Goal: Task Accomplishment & Management: Use online tool/utility

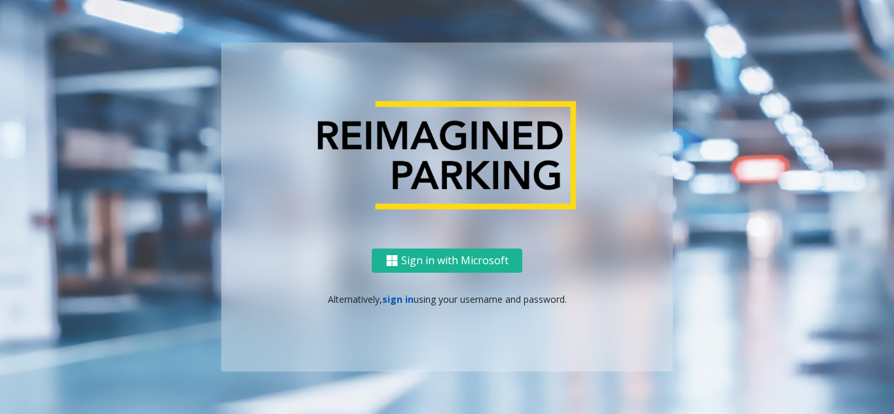
click at [393, 297] on link "sign in" at bounding box center [397, 299] width 31 height 12
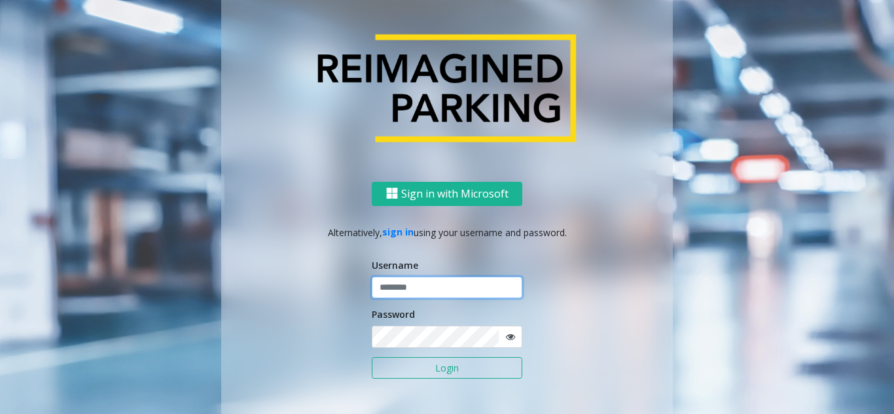
click at [393, 293] on input "text" at bounding box center [447, 288] width 151 height 22
paste input "*******"
type input "*******"
click at [506, 341] on icon at bounding box center [510, 337] width 9 height 9
click at [454, 373] on button "Login" at bounding box center [447, 368] width 151 height 22
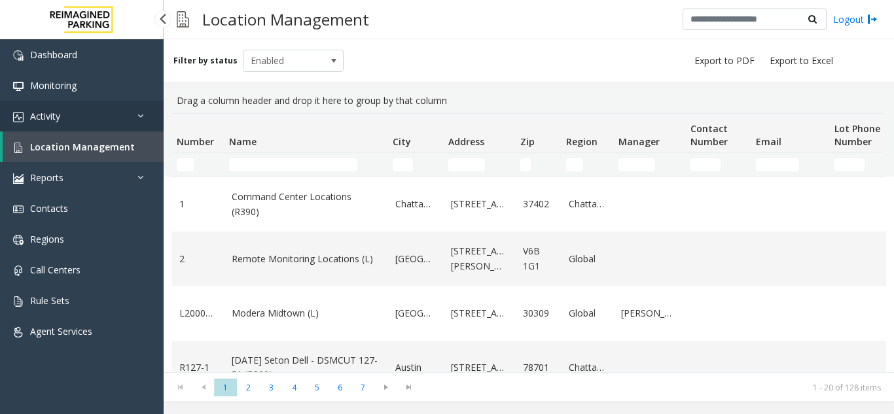
drag, startPoint x: 0, startPoint y: 0, endPoint x: 77, endPoint y: 128, distance: 149.2
click at [77, 128] on link "Activity" at bounding box center [82, 116] width 164 height 31
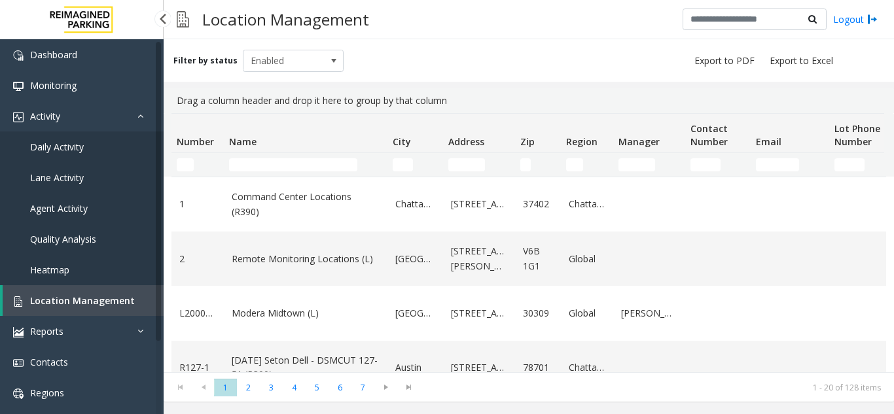
click at [88, 153] on link "Daily Activity" at bounding box center [82, 147] width 164 height 31
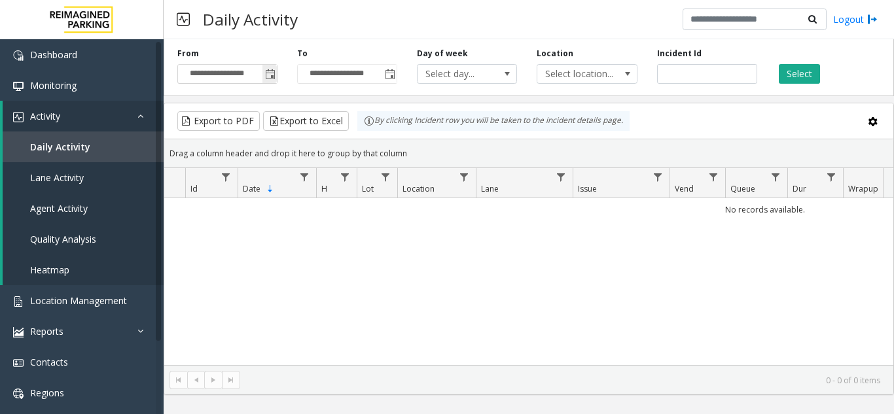
click at [270, 71] on span "Toggle popup" at bounding box center [270, 74] width 10 height 10
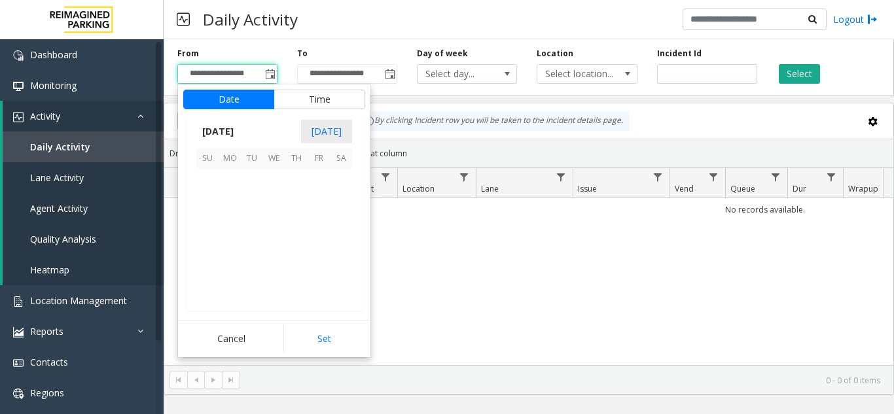
scroll to position [234965, 0]
click at [232, 183] on span "1" at bounding box center [230, 179] width 22 height 22
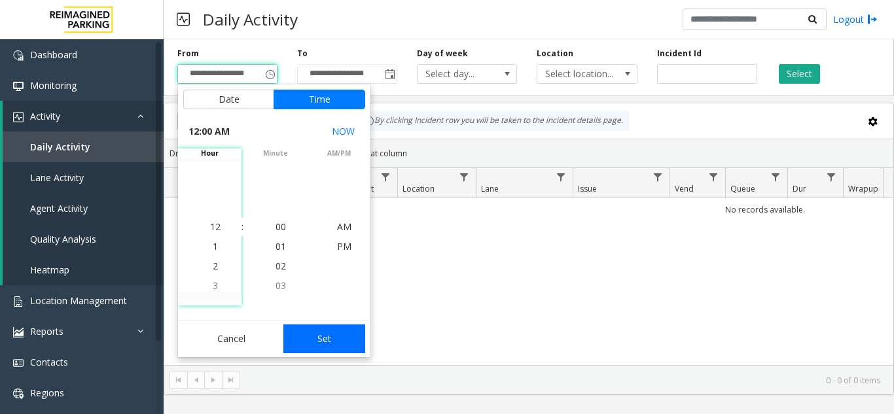
click at [347, 340] on button "Set" at bounding box center [324, 339] width 82 height 29
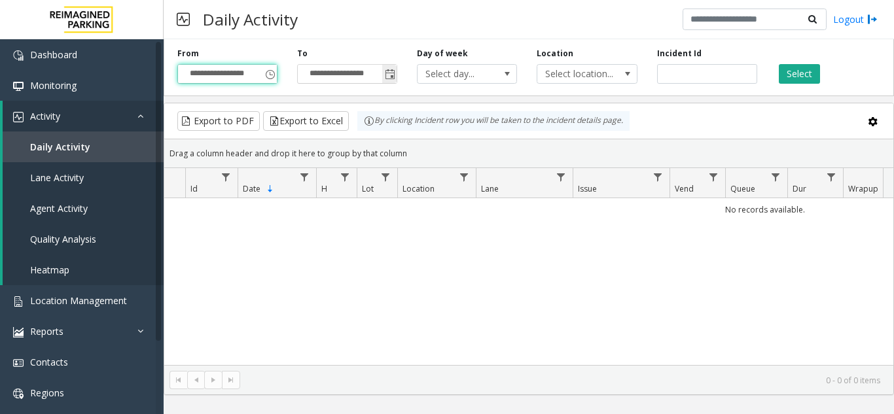
click at [386, 71] on span "Toggle popup" at bounding box center [390, 74] width 10 height 10
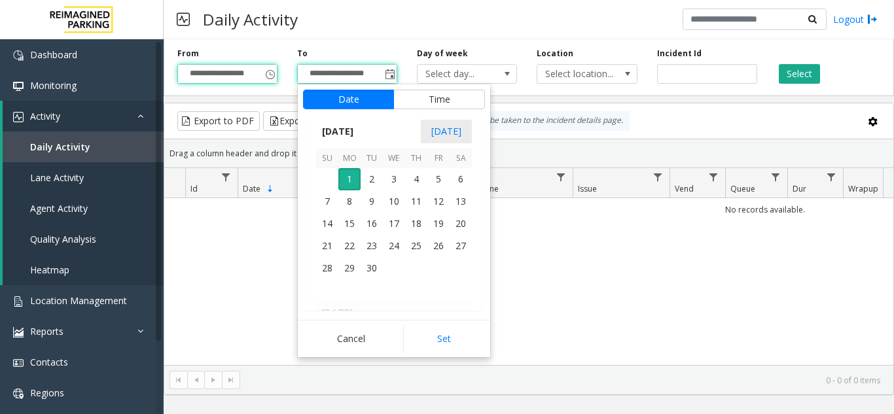
scroll to position [20, 0]
click at [352, 185] on span "1" at bounding box center [349, 179] width 22 height 22
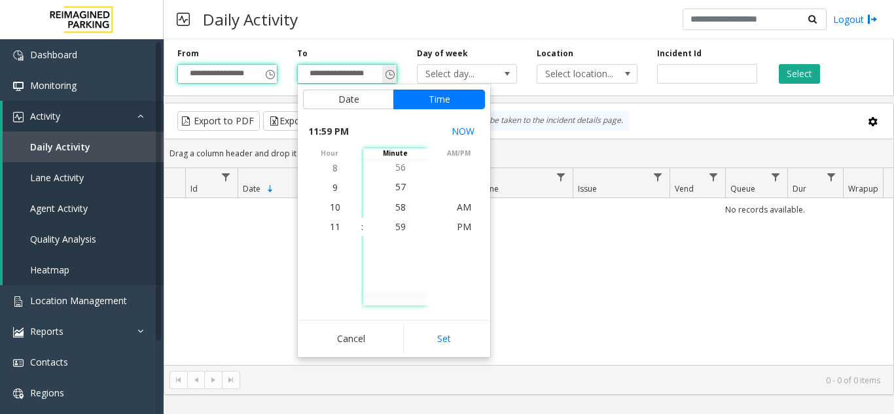
click at [394, 74] on span "Toggle popup" at bounding box center [390, 74] width 10 height 10
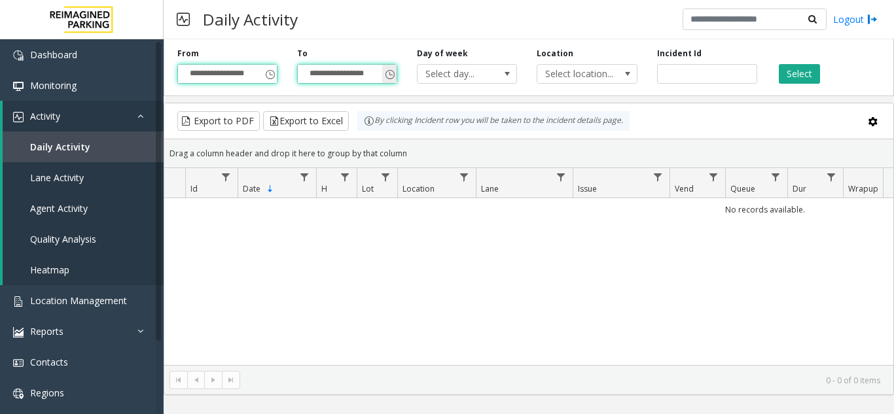
click at [395, 84] on div "**********" at bounding box center [529, 65] width 731 height 62
click at [392, 81] on span "Toggle popup" at bounding box center [389, 74] width 14 height 21
click at [395, 80] on span "Toggle popup" at bounding box center [390, 74] width 10 height 10
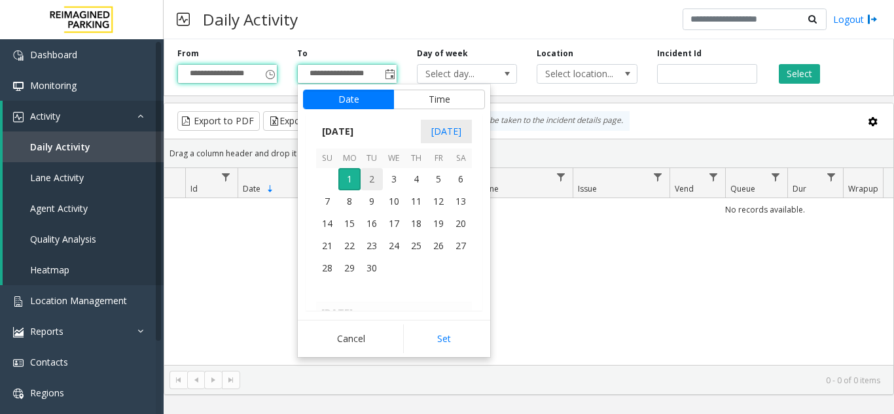
click at [373, 176] on span "2" at bounding box center [372, 179] width 22 height 22
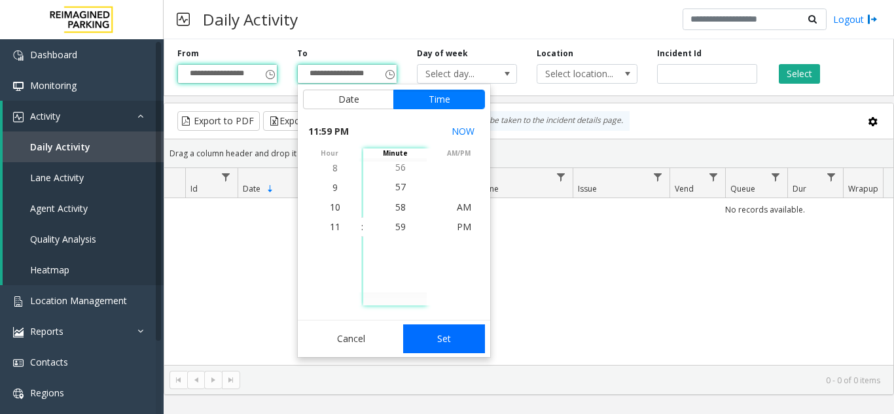
click at [428, 341] on button "Set" at bounding box center [444, 339] width 82 height 29
type input "**********"
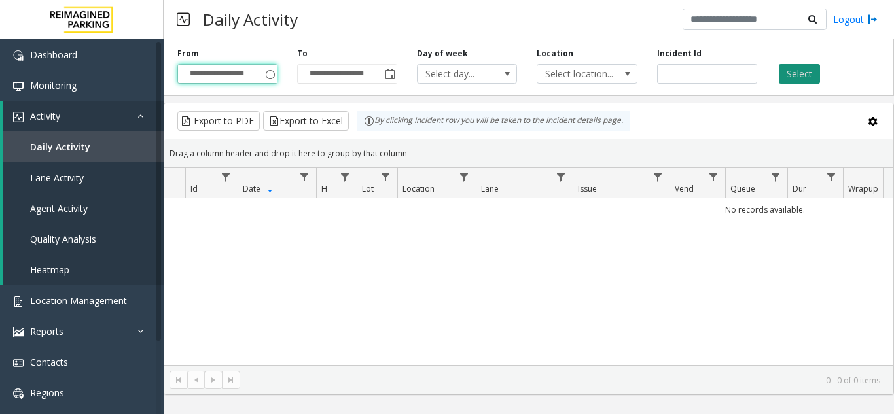
click at [784, 71] on button "Select" at bounding box center [799, 74] width 41 height 20
click at [271, 79] on span "Toggle popup" at bounding box center [270, 74] width 10 height 10
click at [207, 79] on input "**********" at bounding box center [227, 74] width 99 height 18
click at [257, 75] on input "**********" at bounding box center [227, 74] width 99 height 18
click at [280, 75] on div "**********" at bounding box center [228, 66] width 120 height 36
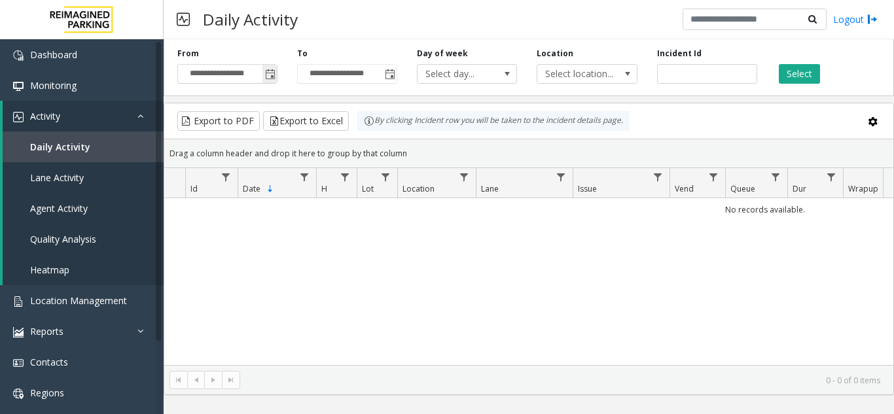
click at [270, 73] on span "Toggle popup" at bounding box center [270, 74] width 10 height 10
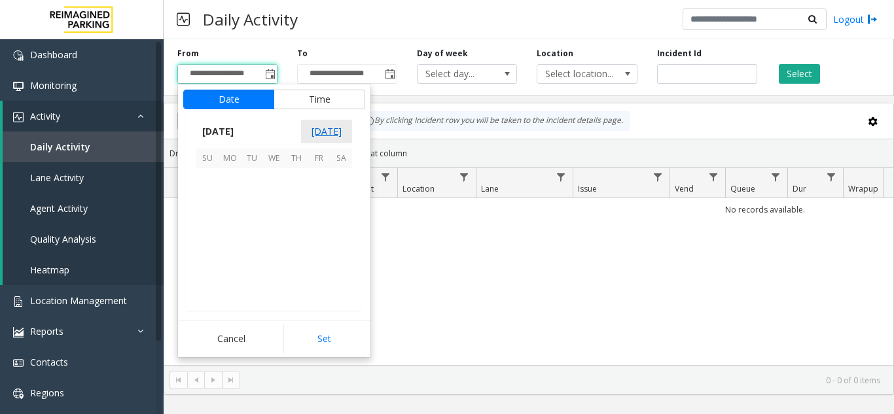
scroll to position [234965, 0]
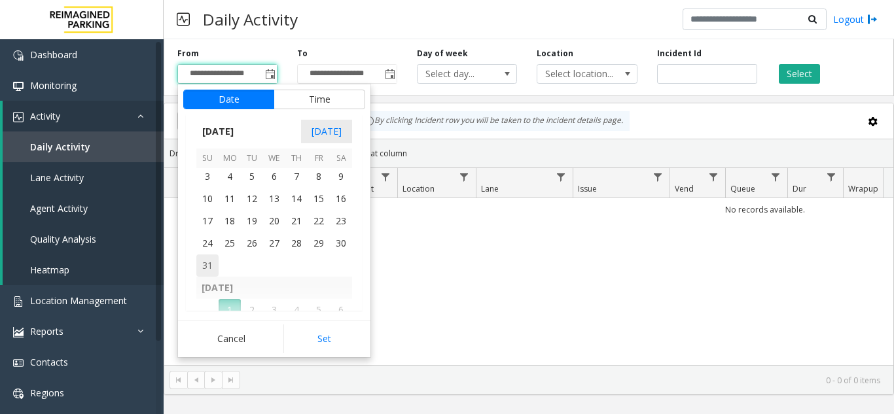
click at [217, 258] on span "31" at bounding box center [207, 266] width 22 height 22
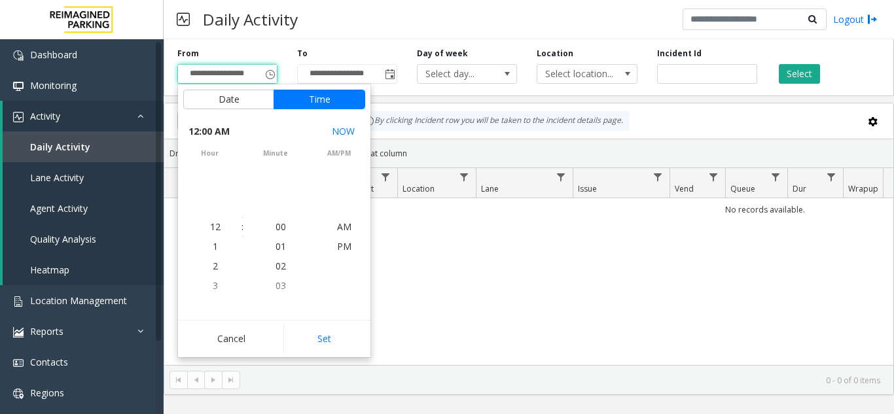
scroll to position [234809, 0]
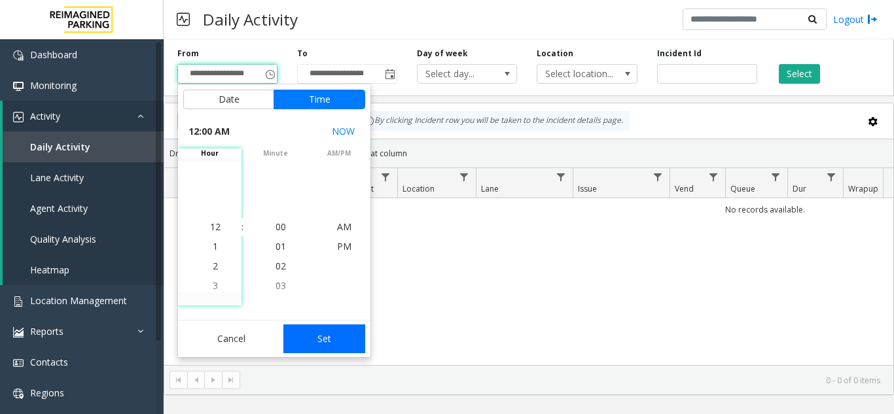
click at [302, 329] on button "Set" at bounding box center [324, 339] width 82 height 29
type input "**********"
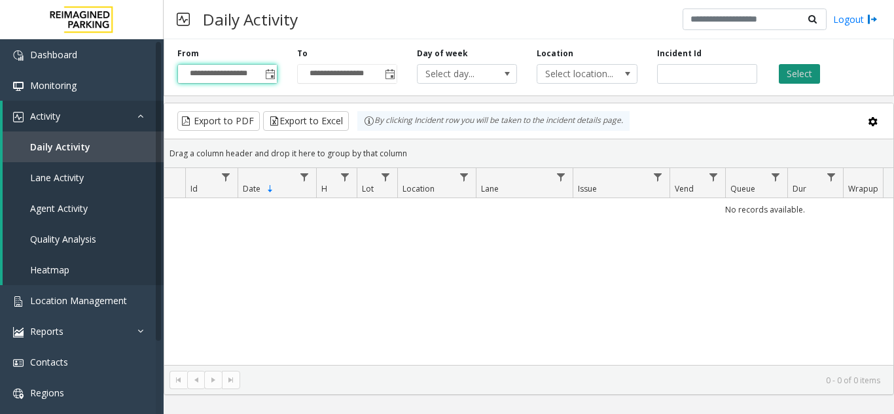
click at [794, 74] on button "Select" at bounding box center [799, 74] width 41 height 20
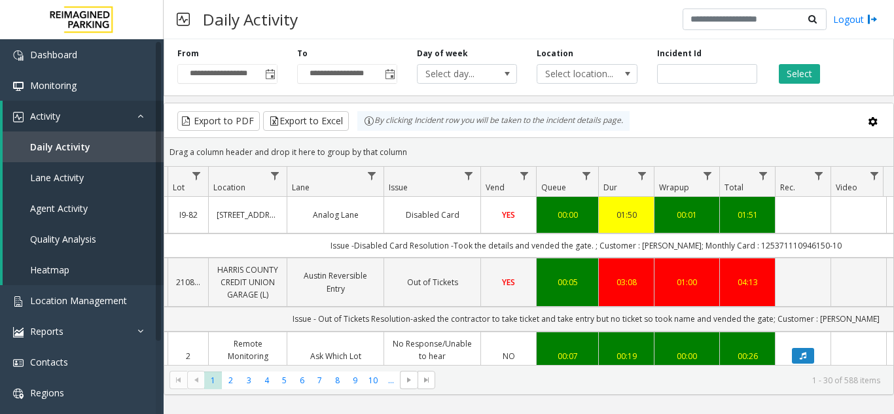
scroll to position [0, 193]
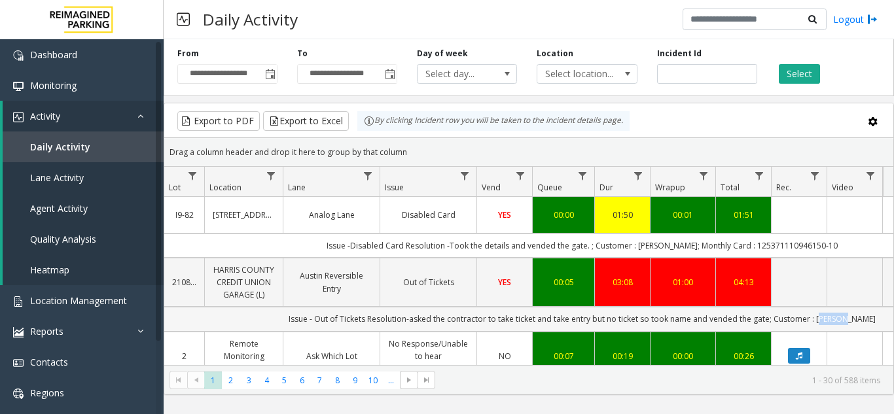
drag, startPoint x: 833, startPoint y: 319, endPoint x: 856, endPoint y: 316, distance: 23.2
click at [856, 316] on td "Issue - Out of Tickets Resolution-asked the contractor to take ticket and take …" at bounding box center [582, 319] width 1180 height 24
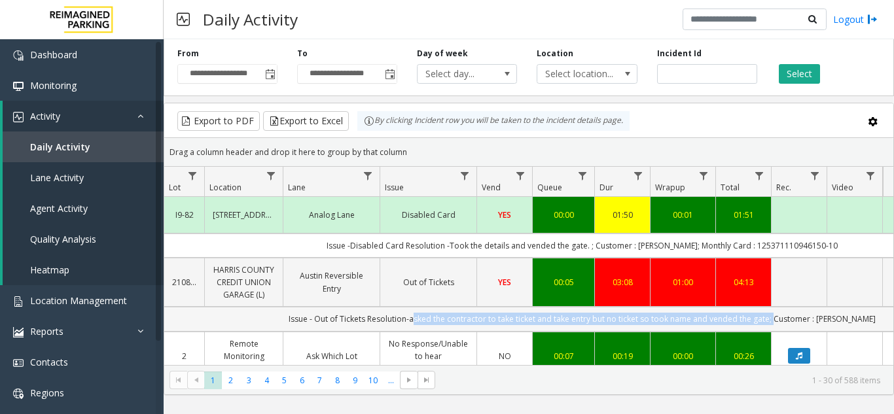
drag, startPoint x: 428, startPoint y: 316, endPoint x: 786, endPoint y: 312, distance: 358.1
click at [786, 312] on td "Issue - Out of Tickets Resolution-asked the contractor to take ticket and take …" at bounding box center [582, 319] width 1180 height 24
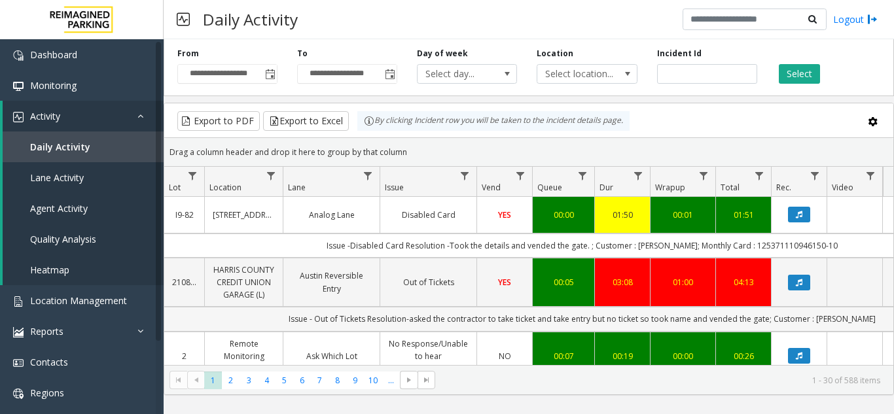
drag, startPoint x: 761, startPoint y: 319, endPoint x: 517, endPoint y: 325, distance: 244.3
click at [517, 325] on td "Issue - Out of Tickets Resolution-asked the contractor to take ticket and take …" at bounding box center [582, 319] width 1180 height 24
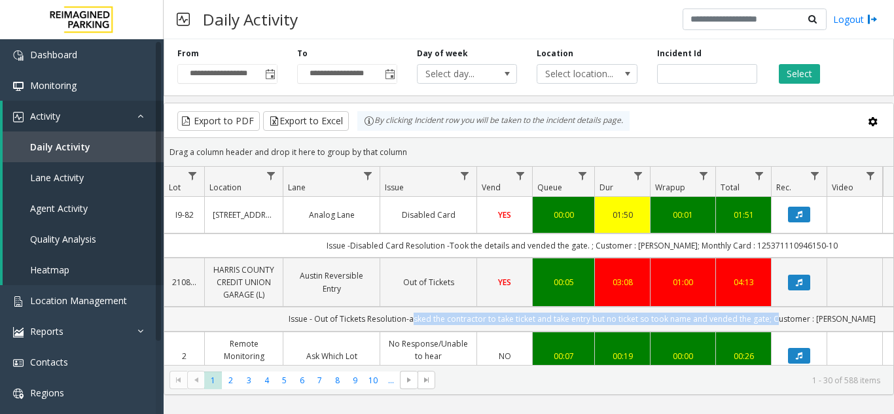
drag, startPoint x: 429, startPoint y: 321, endPoint x: 789, endPoint y: 319, distance: 360.1
click at [789, 319] on td "Issue - Out of Tickets Resolution-asked the contractor to take ticket and take …" at bounding box center [582, 319] width 1180 height 24
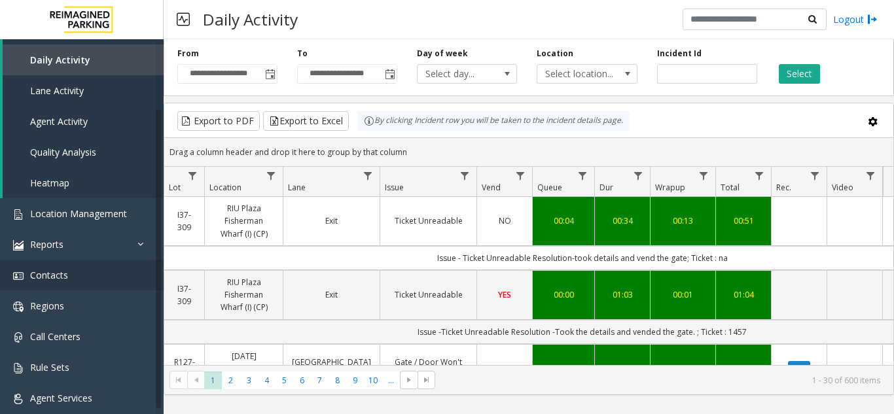
scroll to position [90, 0]
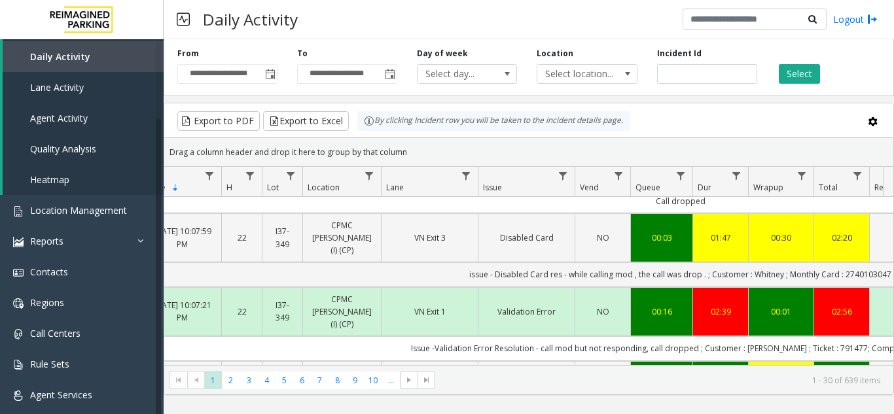
scroll to position [0, 121]
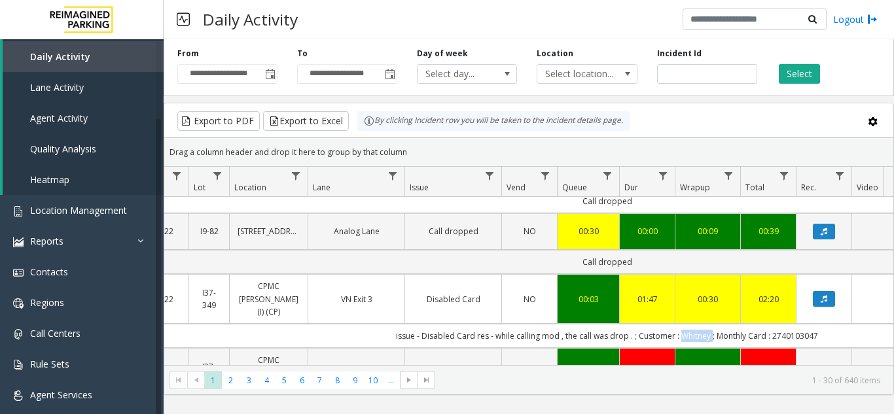
drag, startPoint x: 678, startPoint y: 336, endPoint x: 708, endPoint y: 337, distance: 30.1
click at [708, 337] on td "issue - Disabled Card res - while calling mod , the call was drop . ; Customer …" at bounding box center [607, 336] width 1180 height 24
copy td "Whitney"
drag, startPoint x: 772, startPoint y: 340, endPoint x: 816, endPoint y: 336, distance: 44.8
click at [816, 336] on td "issue - Disabled Card res - while calling mod , the call was drop . ; Customer …" at bounding box center [607, 336] width 1180 height 24
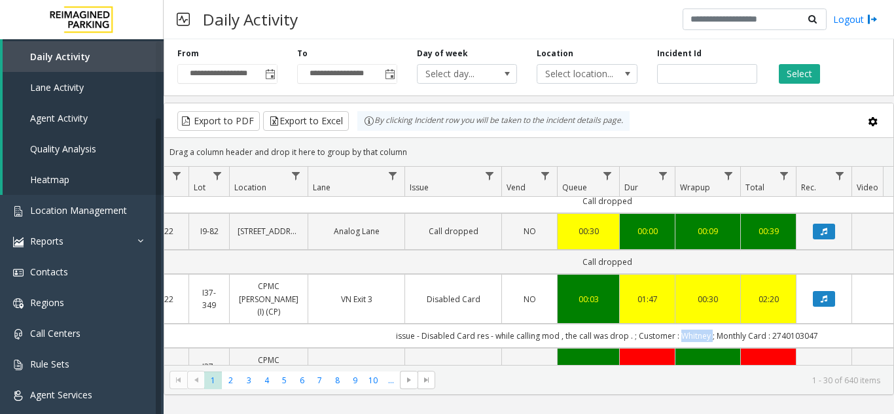
copy td "2740103047"
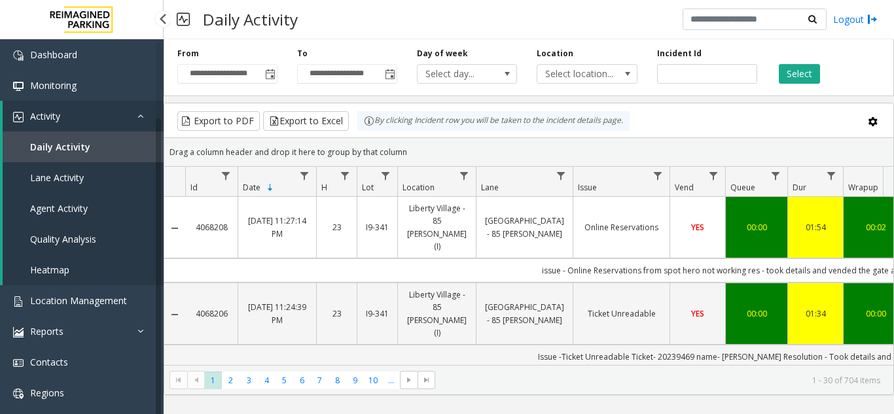
scroll to position [327, 168]
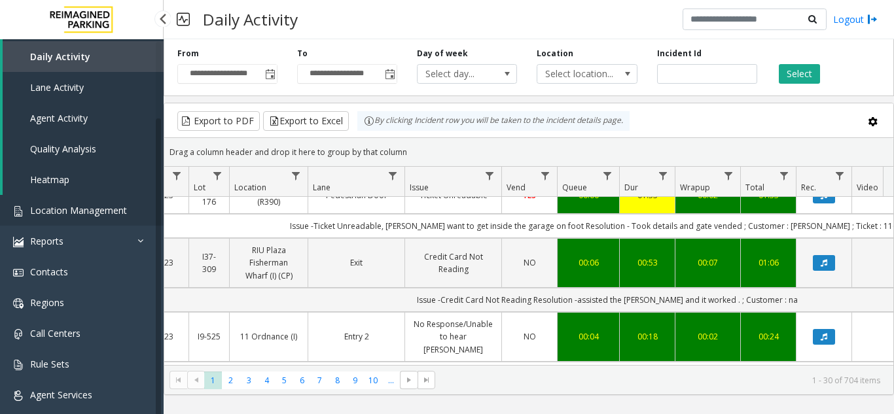
click at [57, 217] on link "Location Management" at bounding box center [82, 210] width 164 height 31
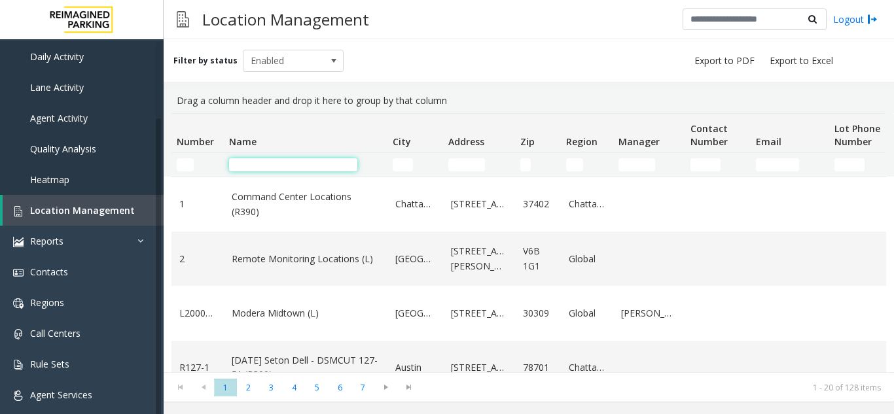
click at [261, 159] on input "Name Filter" at bounding box center [293, 164] width 128 height 13
type input "*"
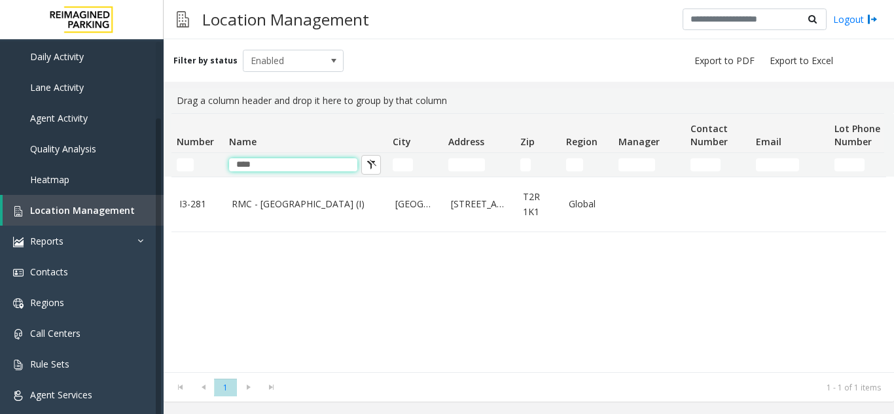
type input "****"
click at [349, 173] on td "****" at bounding box center [306, 165] width 164 height 24
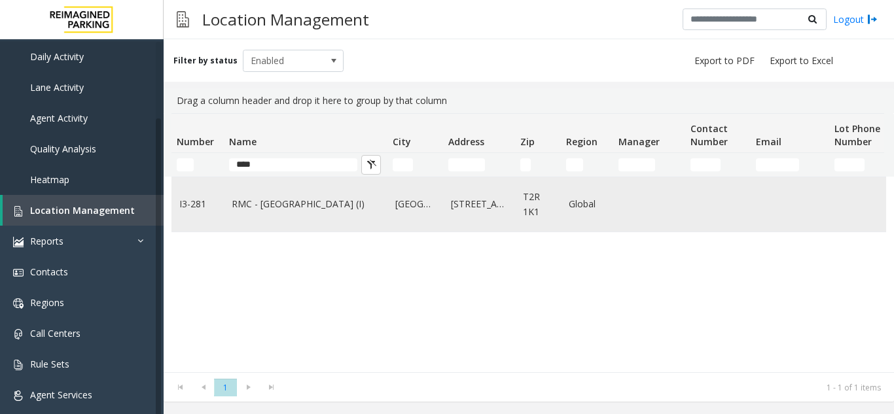
click at [348, 192] on td "RMC - Mount Royal Village (I)" at bounding box center [306, 204] width 164 height 54
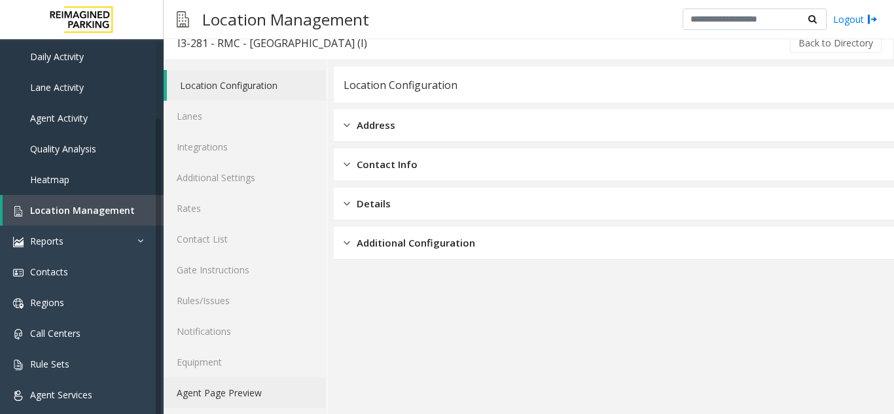
scroll to position [17, 0]
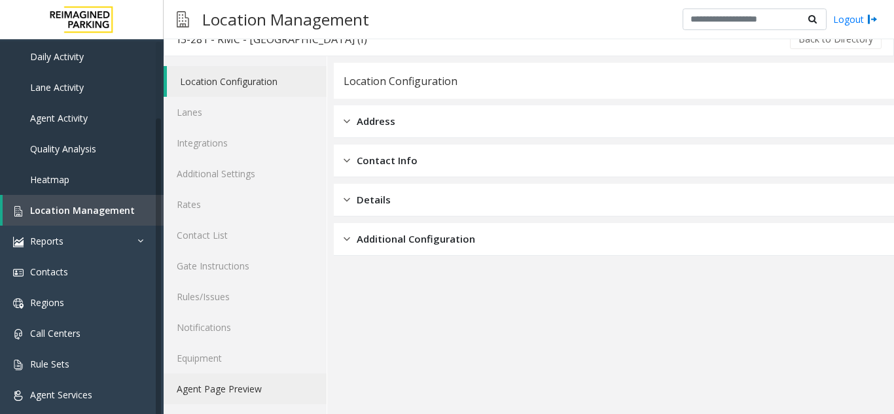
click at [219, 379] on link "Agent Page Preview" at bounding box center [245, 389] width 163 height 31
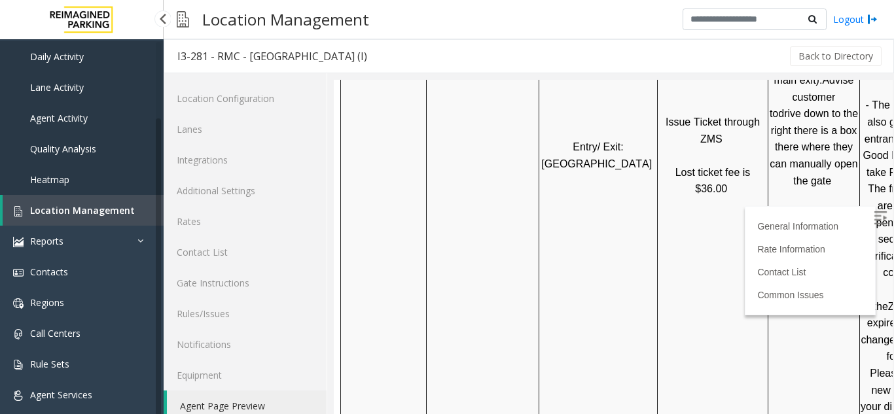
click at [73, 212] on span "Location Management" at bounding box center [82, 210] width 105 height 12
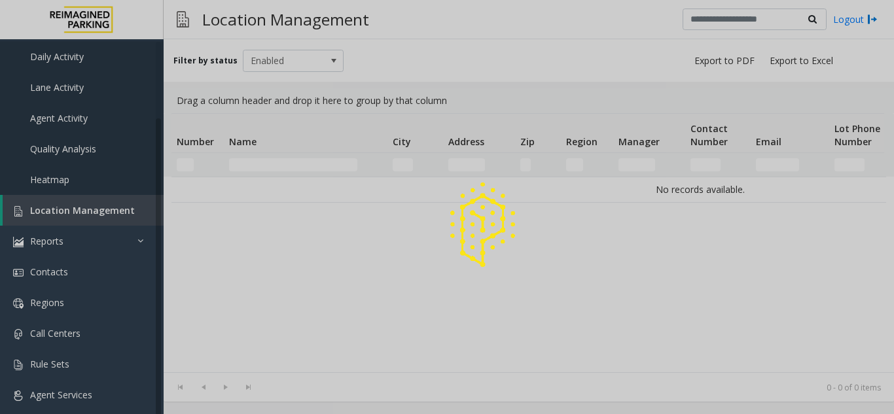
click at [259, 153] on div at bounding box center [447, 207] width 894 height 414
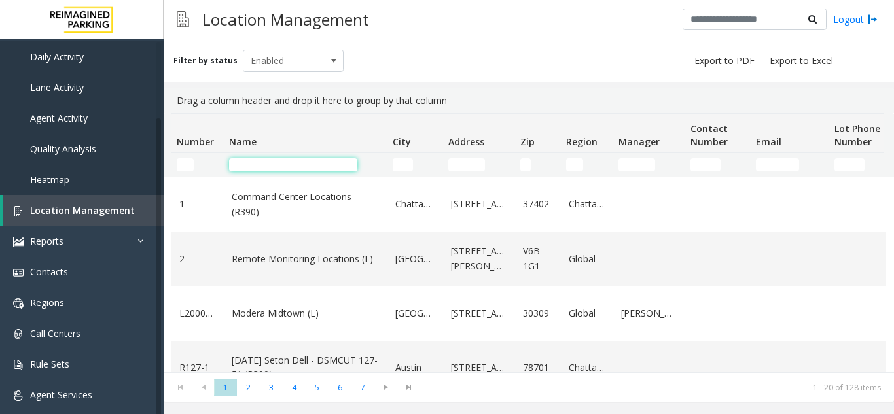
click at [262, 160] on input "Name Filter" at bounding box center [293, 164] width 128 height 13
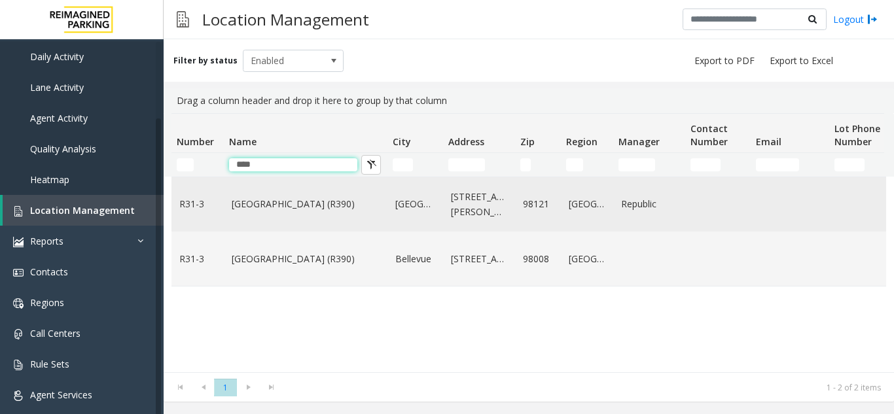
type input "****"
click at [232, 223] on td "Bell Street Garage (R390)" at bounding box center [306, 204] width 164 height 54
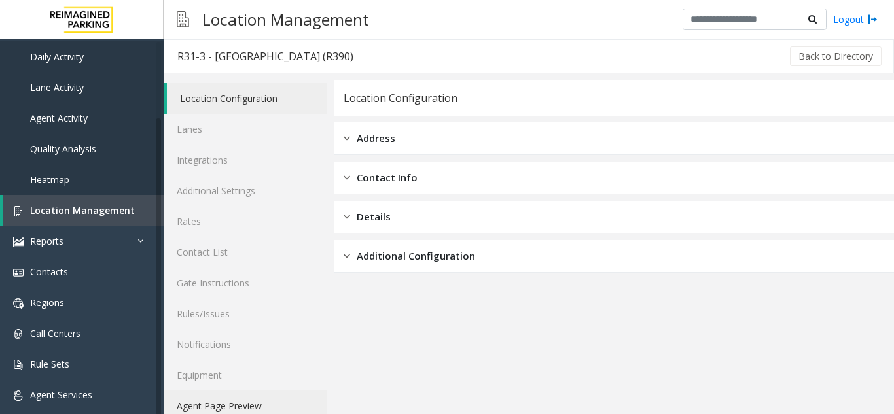
click at [231, 409] on link "Agent Page Preview" at bounding box center [245, 406] width 163 height 31
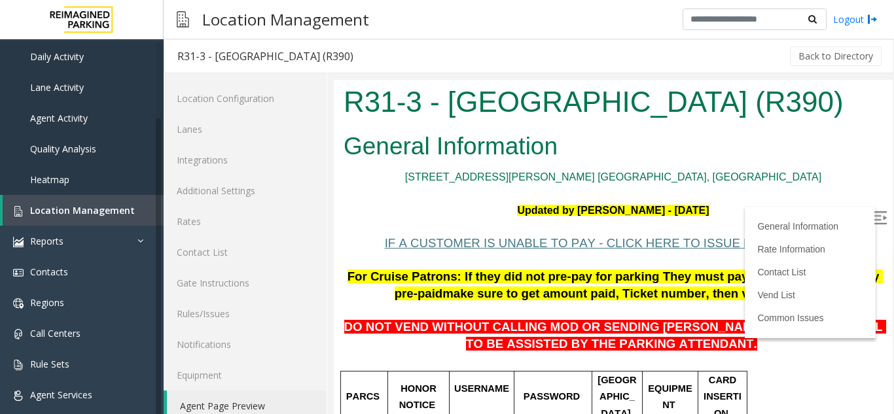
scroll to position [65, 0]
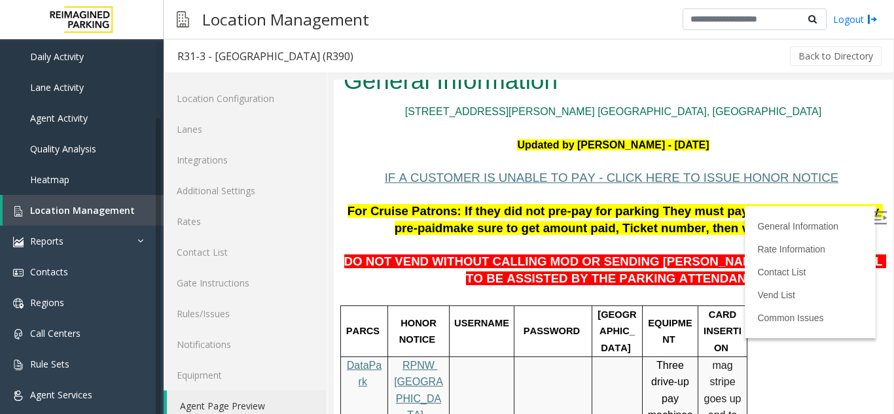
click at [852, 220] on div "General Information Rate Information Contact List Vend List Common Issues" at bounding box center [810, 272] width 131 height 132
click at [874, 221] on img at bounding box center [880, 217] width 13 height 13
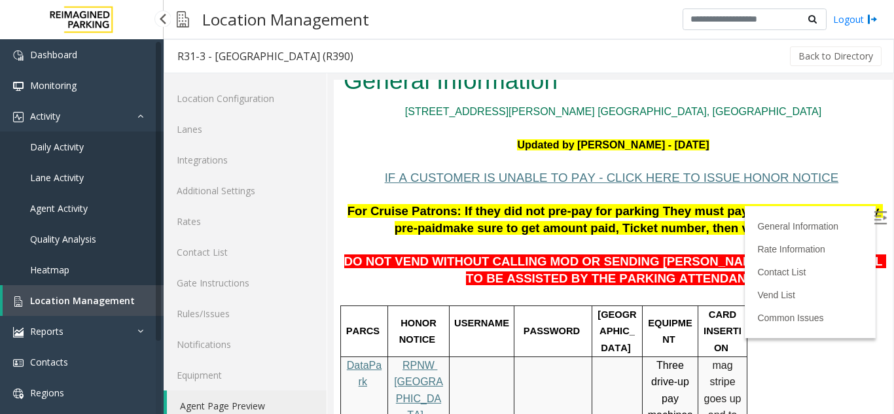
click at [71, 149] on span "Daily Activity" at bounding box center [57, 147] width 54 height 12
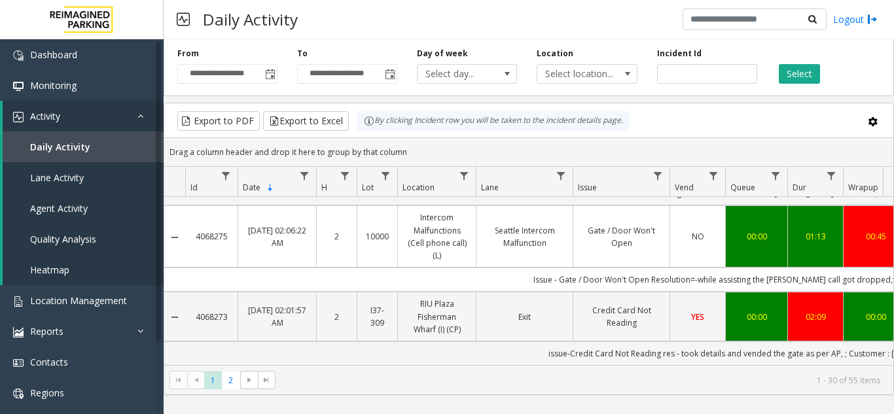
scroll to position [851, 0]
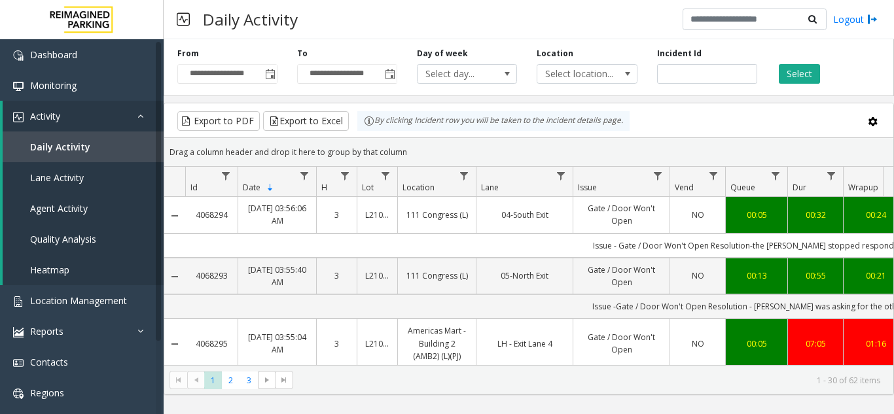
scroll to position [851, 0]
